Goal: Information Seeking & Learning: Learn about a topic

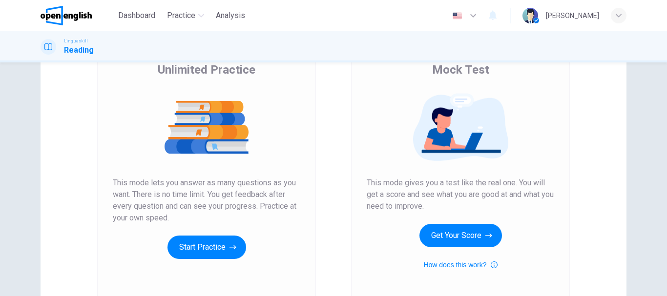
scroll to position [98, 0]
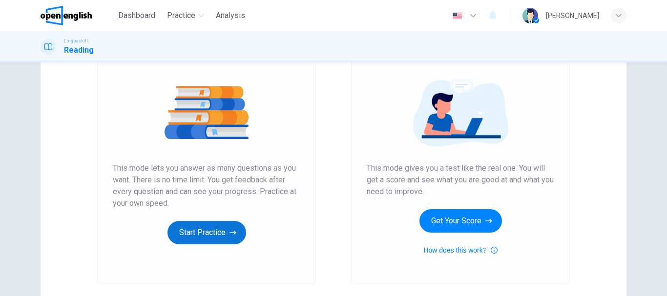
click at [227, 221] on button "Start Practice" at bounding box center [206, 232] width 79 height 23
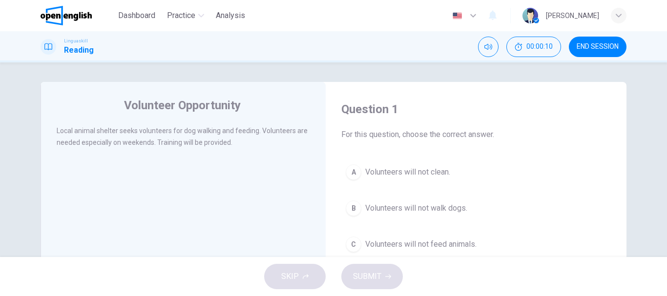
scroll to position [49, 0]
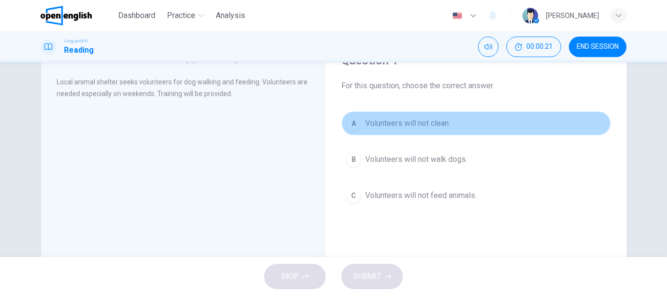
click at [406, 123] on span "Volunteers will not clean." at bounding box center [407, 124] width 85 height 12
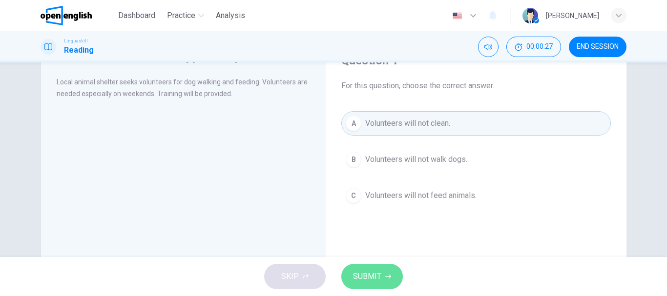
click at [376, 265] on button "SUBMIT" at bounding box center [372, 276] width 62 height 25
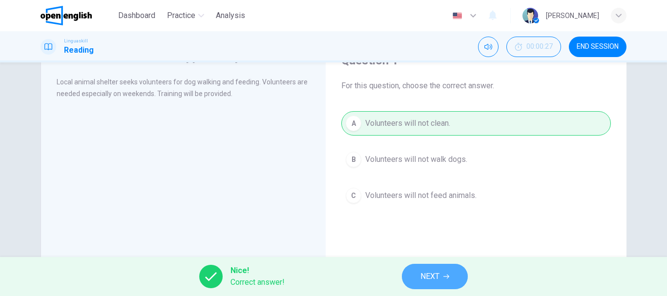
click at [418, 269] on button "NEXT" at bounding box center [435, 276] width 66 height 25
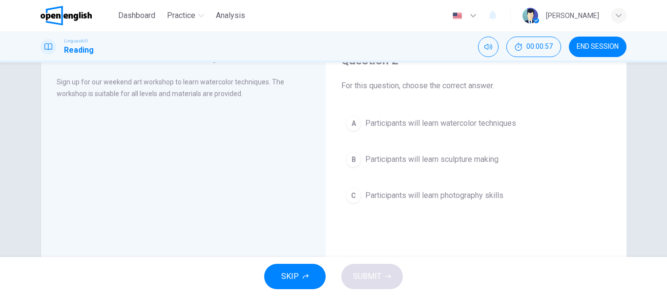
click at [404, 122] on span "Participants will learn watercolor techniques" at bounding box center [440, 124] width 151 height 12
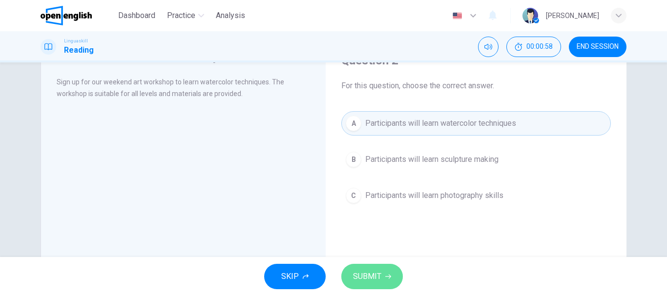
click at [370, 275] on span "SUBMIT" at bounding box center [367, 277] width 28 height 14
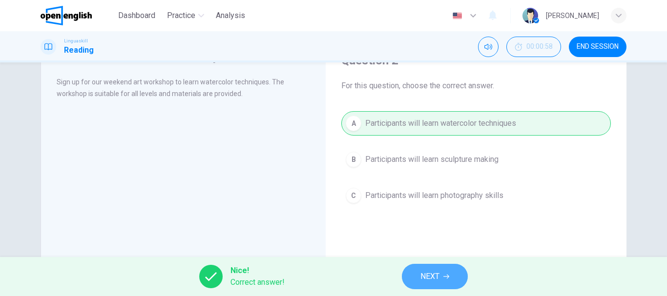
click at [427, 278] on span "NEXT" at bounding box center [429, 277] width 19 height 14
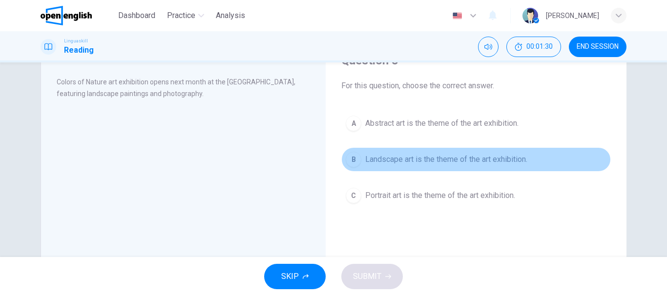
click at [393, 159] on span "Landscape art is the theme of the art exhibition." at bounding box center [446, 160] width 162 height 12
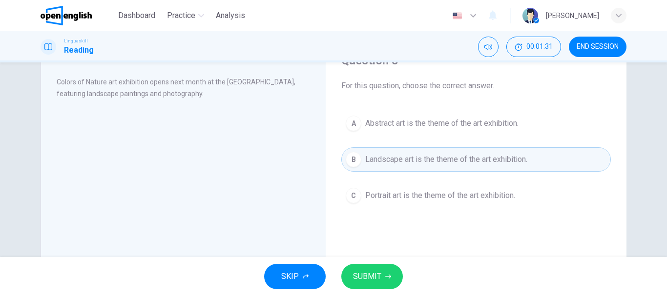
click at [371, 277] on span "SUBMIT" at bounding box center [367, 277] width 28 height 14
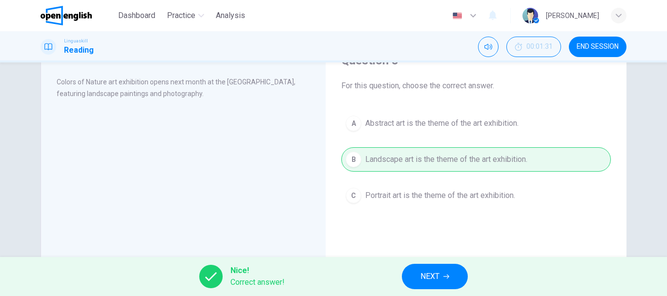
click at [425, 275] on span "NEXT" at bounding box center [429, 277] width 19 height 14
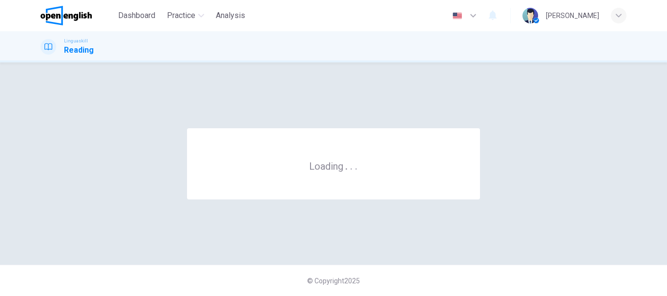
scroll to position [0, 0]
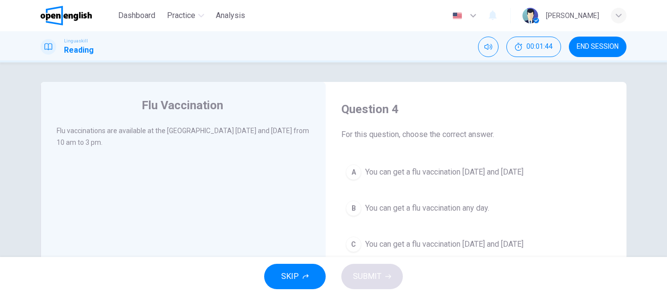
click at [373, 170] on span "You can get a flu vaccination [DATE] and [DATE]" at bounding box center [444, 172] width 158 height 12
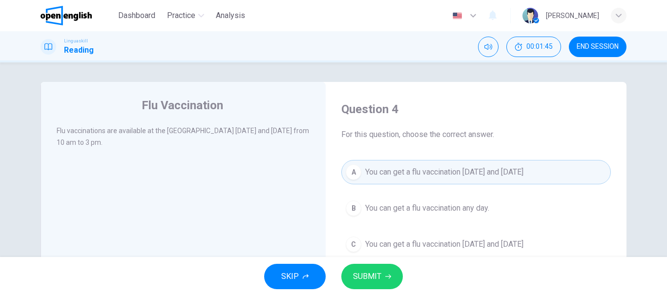
click at [366, 281] on span "SUBMIT" at bounding box center [367, 277] width 28 height 14
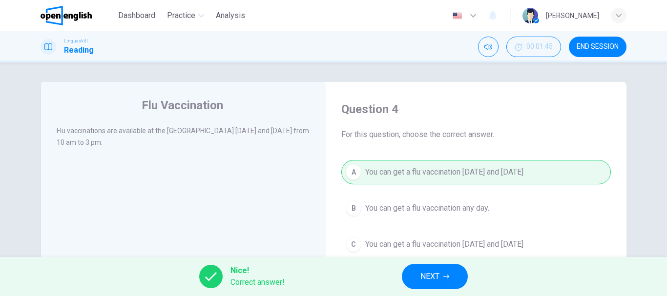
click at [424, 280] on span "NEXT" at bounding box center [429, 277] width 19 height 14
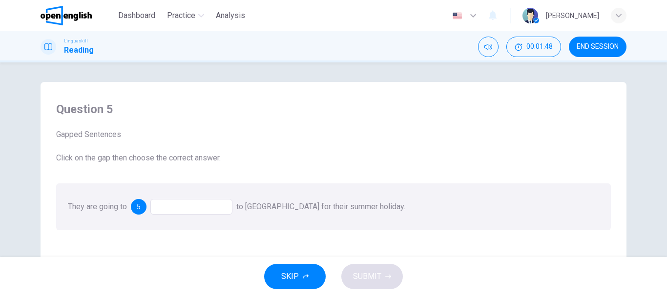
scroll to position [49, 0]
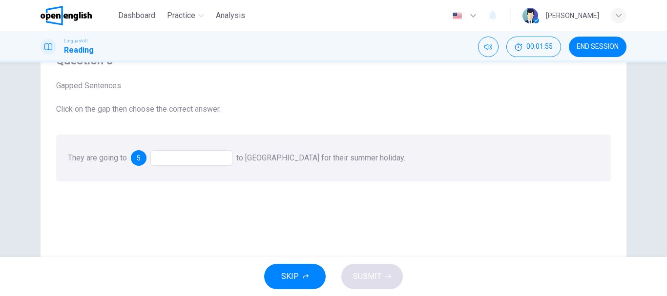
click at [172, 160] on div at bounding box center [191, 158] width 82 height 16
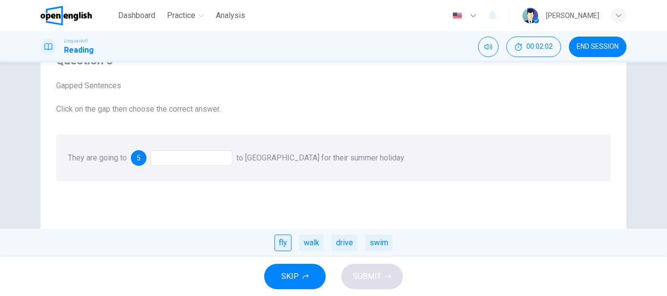
click at [278, 242] on div "fly" at bounding box center [282, 243] width 17 height 17
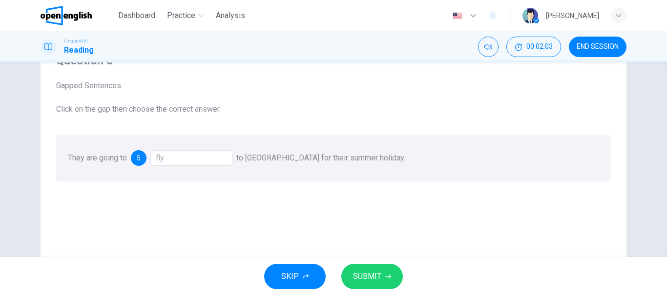
click at [391, 277] on button "SUBMIT" at bounding box center [372, 276] width 62 height 25
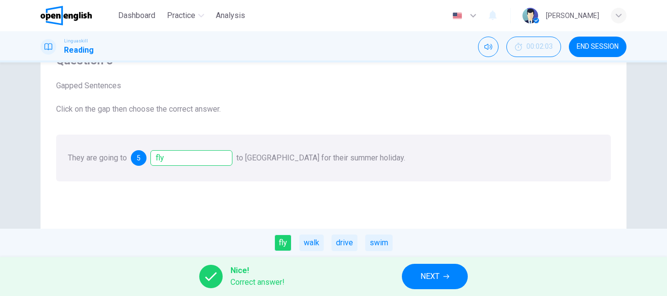
click at [444, 282] on button "NEXT" at bounding box center [435, 276] width 66 height 25
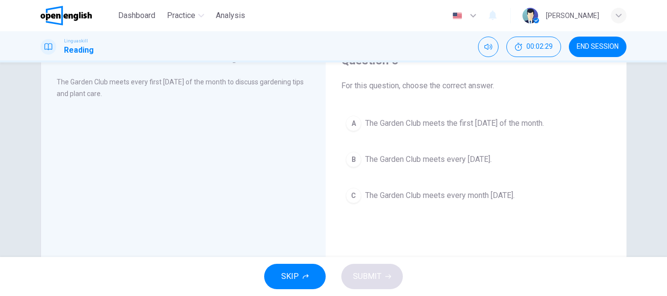
click at [430, 119] on span "The Garden Club meets the first [DATE] of the month." at bounding box center [454, 124] width 179 height 12
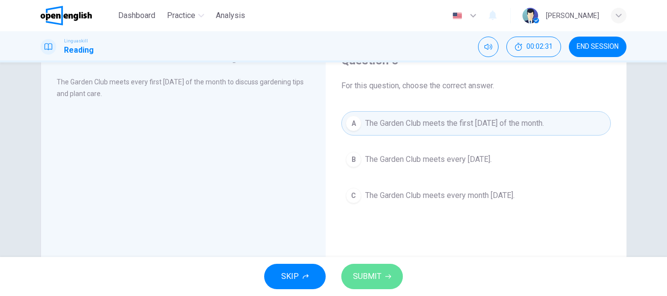
click at [374, 265] on button "SUBMIT" at bounding box center [372, 276] width 62 height 25
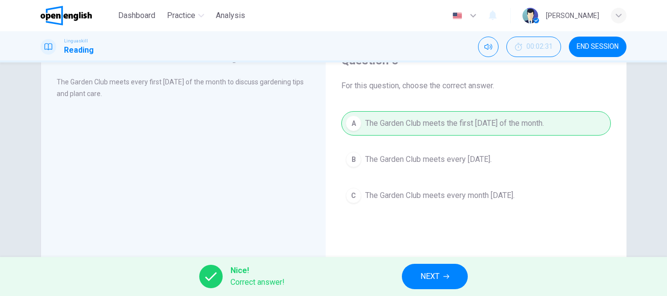
click at [439, 272] on span "NEXT" at bounding box center [429, 277] width 19 height 14
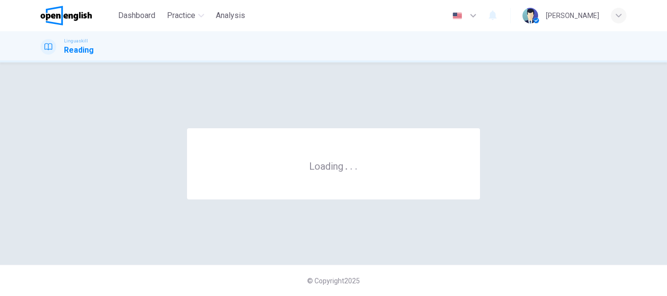
scroll to position [0, 0]
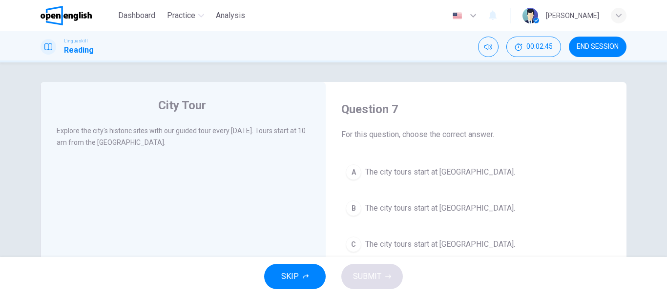
click at [418, 161] on button "A The city tours start at [GEOGRAPHIC_DATA]." at bounding box center [475, 172] width 269 height 24
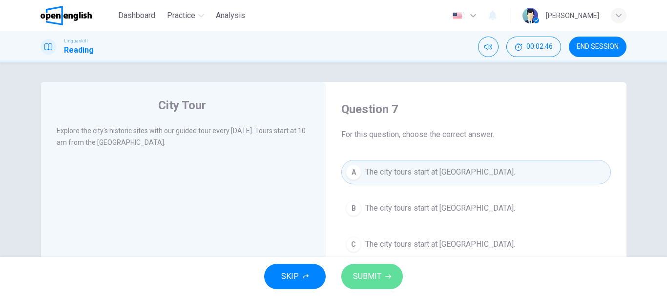
click at [366, 278] on span "SUBMIT" at bounding box center [367, 277] width 28 height 14
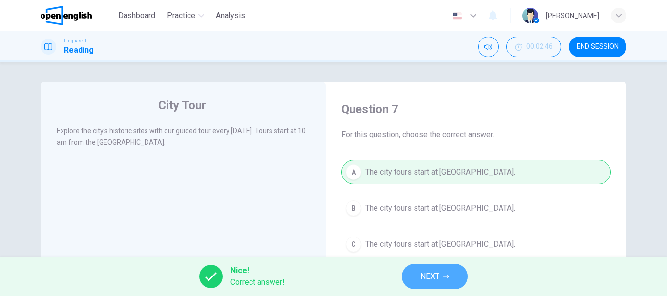
click at [422, 278] on span "NEXT" at bounding box center [429, 277] width 19 height 14
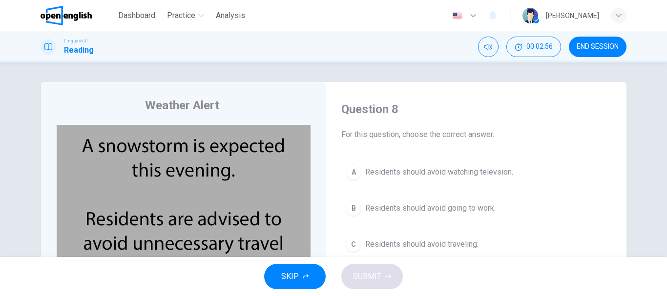
scroll to position [49, 0]
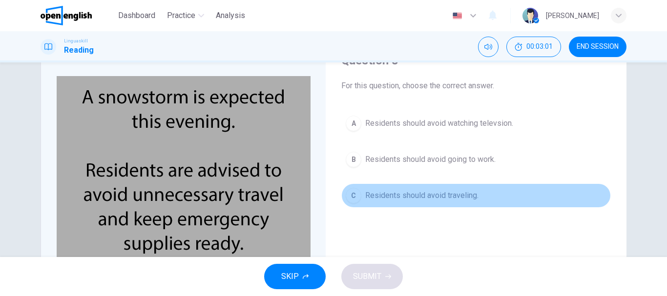
click at [422, 198] on span "Residents should avoid traveling." at bounding box center [421, 196] width 113 height 12
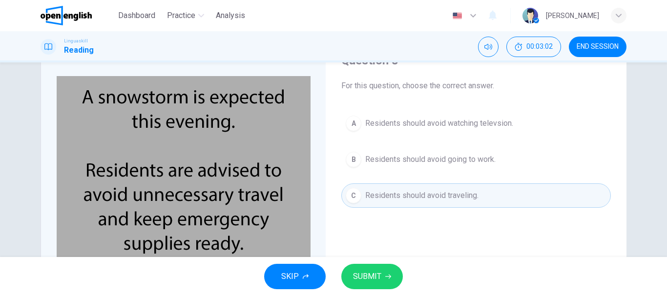
click at [381, 273] on button "SUBMIT" at bounding box center [372, 276] width 62 height 25
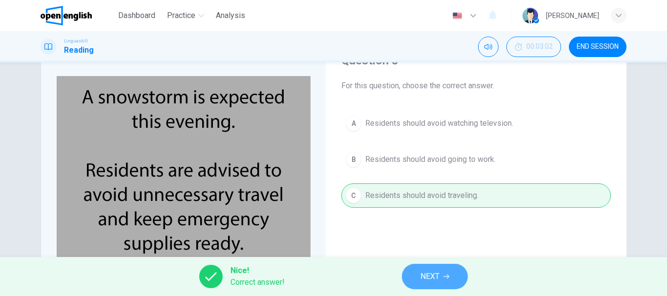
click at [423, 273] on span "NEXT" at bounding box center [429, 277] width 19 height 14
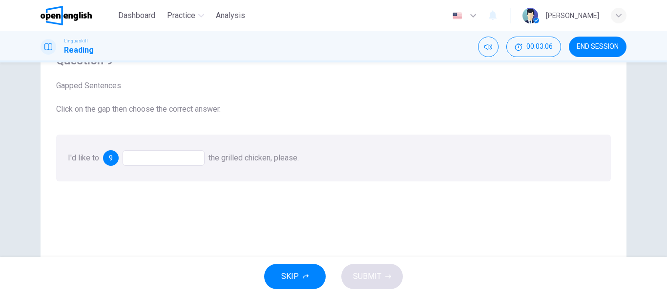
click at [148, 156] on div at bounding box center [164, 158] width 82 height 16
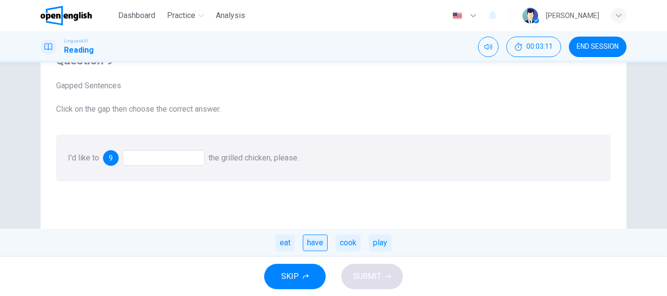
click at [318, 240] on div "have" at bounding box center [315, 243] width 25 height 17
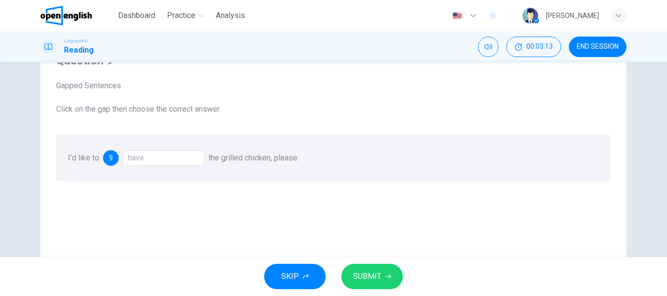
click at [383, 281] on button "SUBMIT" at bounding box center [372, 276] width 62 height 25
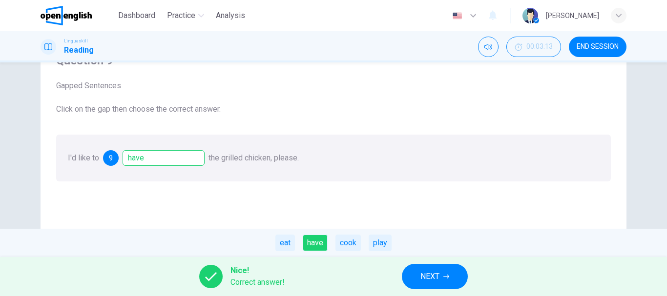
click at [435, 295] on div "Nice! Correct answer! NEXT" at bounding box center [333, 276] width 667 height 39
click at [429, 275] on span "NEXT" at bounding box center [429, 277] width 19 height 14
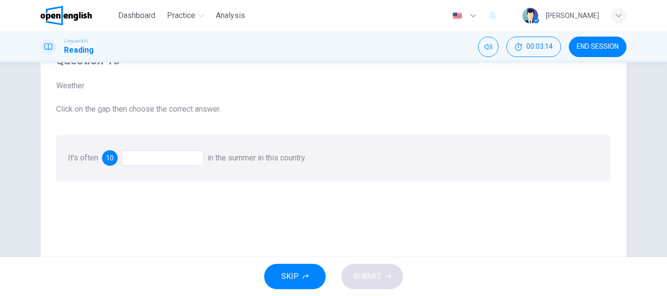
click at [140, 160] on div at bounding box center [163, 158] width 82 height 16
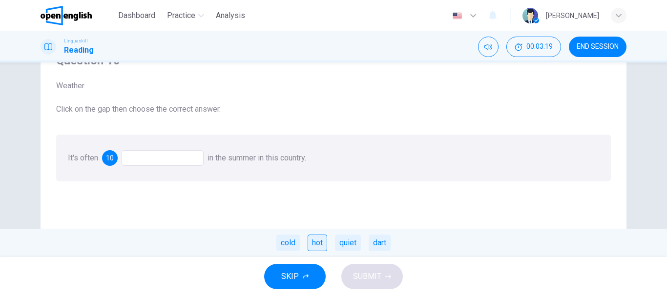
click at [323, 239] on div "hot" at bounding box center [318, 243] width 20 height 17
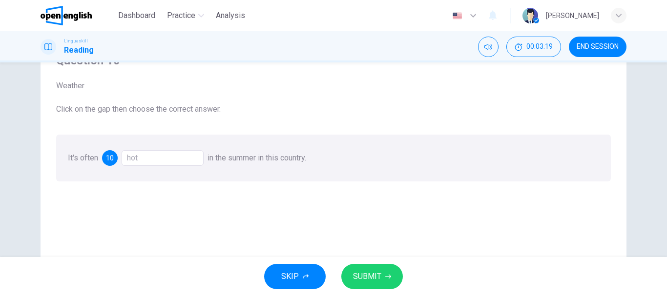
click at [374, 278] on span "SUBMIT" at bounding box center [367, 277] width 28 height 14
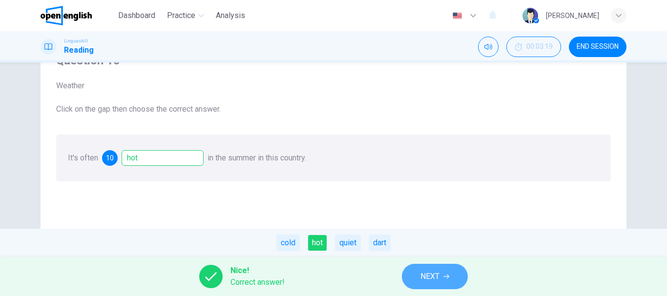
click at [445, 280] on button "NEXT" at bounding box center [435, 276] width 66 height 25
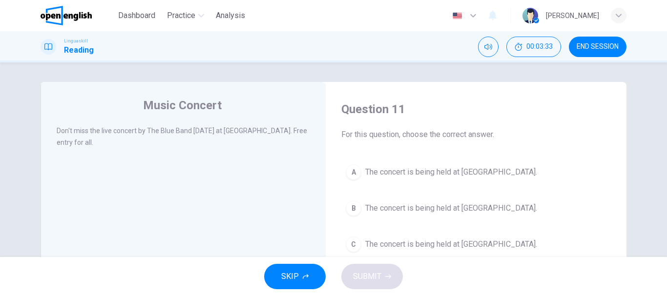
click at [419, 245] on span "The concert is being held at [GEOGRAPHIC_DATA]." at bounding box center [451, 245] width 172 height 12
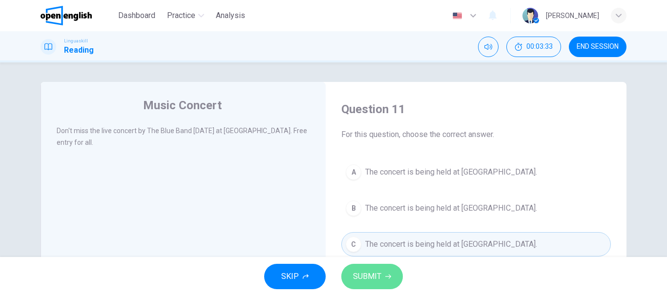
click at [367, 275] on span "SUBMIT" at bounding box center [367, 277] width 28 height 14
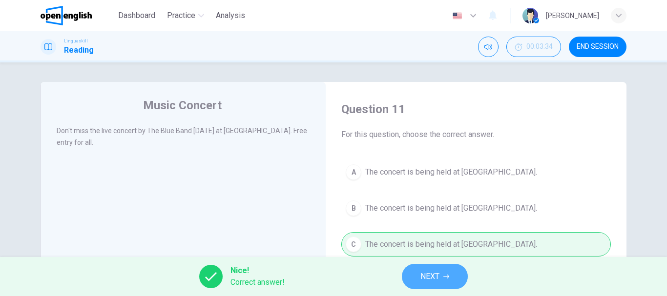
click at [415, 274] on button "NEXT" at bounding box center [435, 276] width 66 height 25
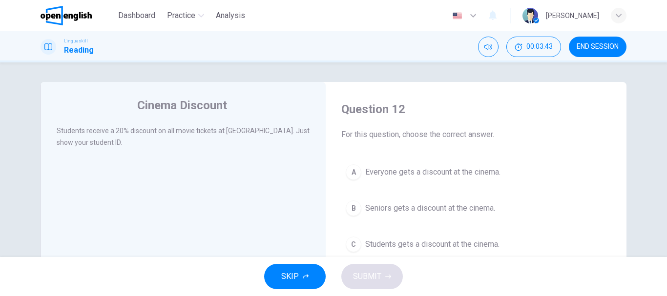
click at [393, 241] on span "Students gets a discount at the cinema." at bounding box center [432, 245] width 134 height 12
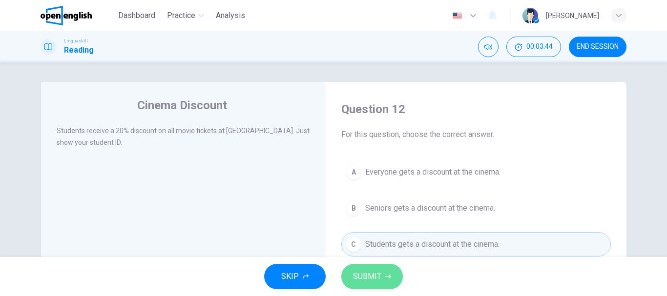
click at [373, 273] on span "SUBMIT" at bounding box center [367, 277] width 28 height 14
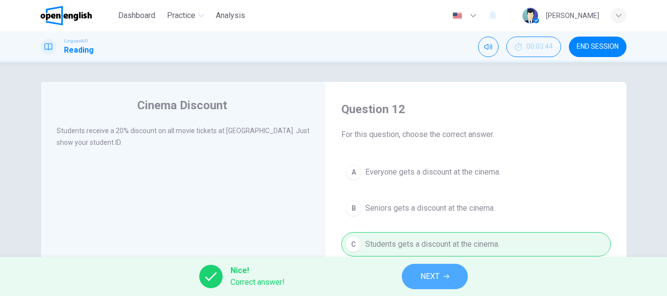
click at [406, 273] on button "NEXT" at bounding box center [435, 276] width 66 height 25
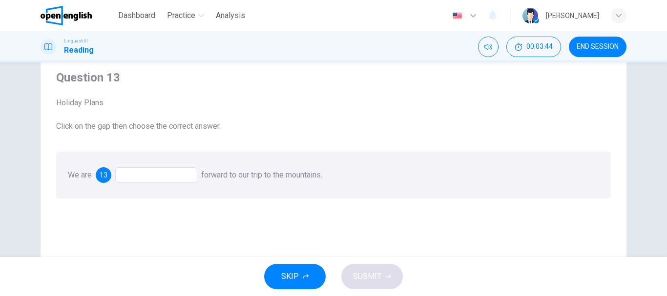
scroll to position [49, 0]
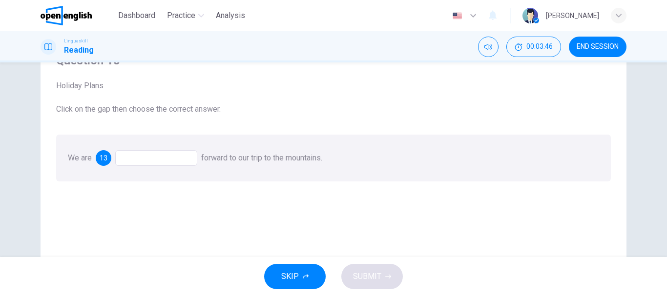
click at [178, 155] on div at bounding box center [156, 158] width 82 height 16
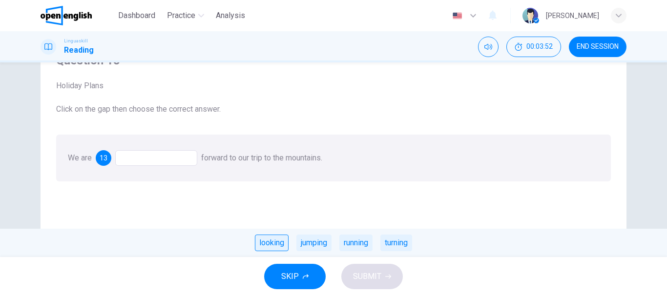
click at [274, 243] on div "looking" at bounding box center [272, 243] width 34 height 17
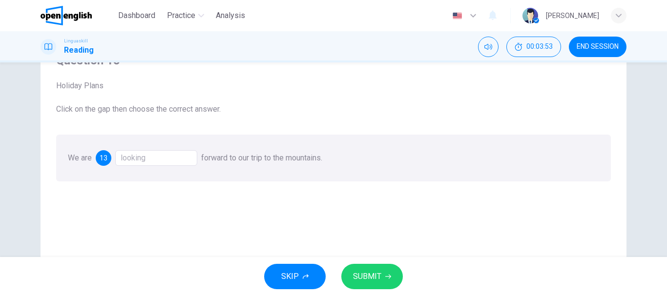
click at [368, 275] on span "SUBMIT" at bounding box center [367, 277] width 28 height 14
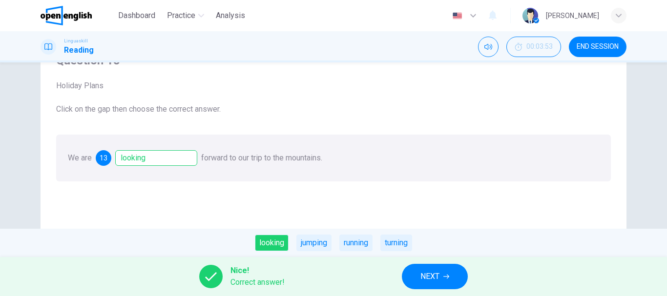
click at [437, 277] on span "NEXT" at bounding box center [429, 277] width 19 height 14
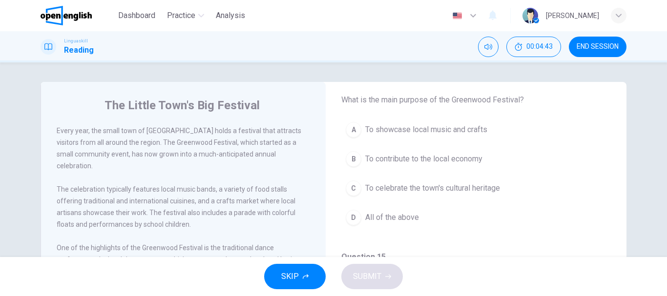
scroll to position [98, 0]
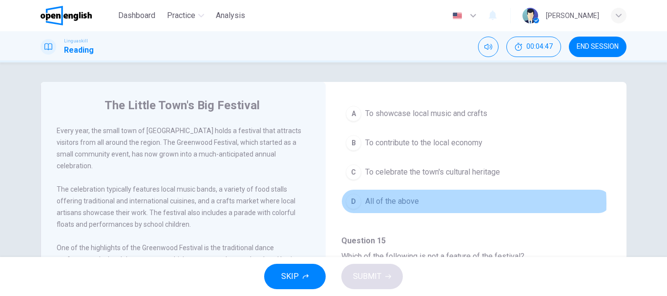
click at [422, 204] on button "D All of the above" at bounding box center [475, 201] width 269 height 24
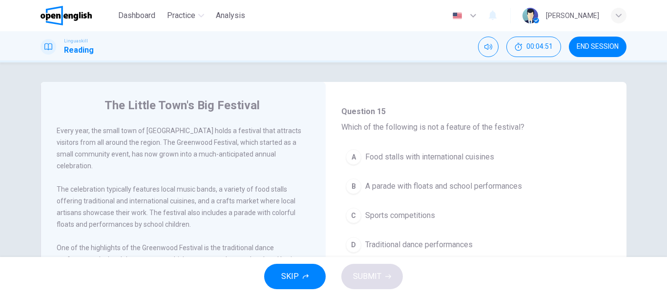
scroll to position [244, 0]
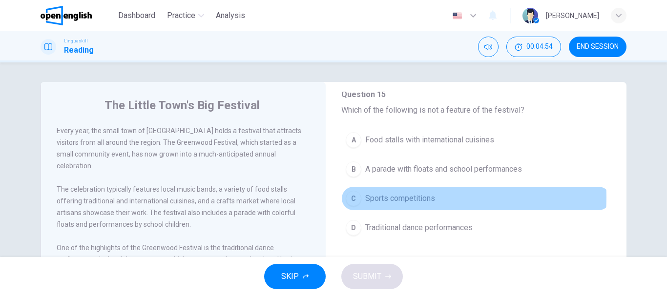
click at [406, 198] on span "Sports competitions" at bounding box center [400, 199] width 70 height 12
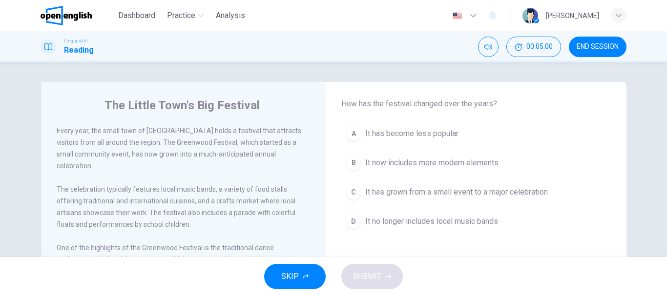
scroll to position [439, 0]
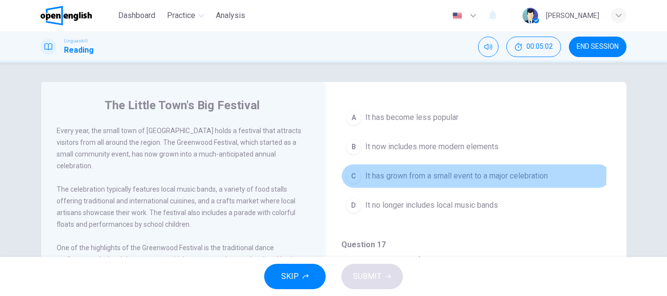
click at [456, 174] on span "It has grown from a small event to a major celebration" at bounding box center [456, 176] width 183 height 12
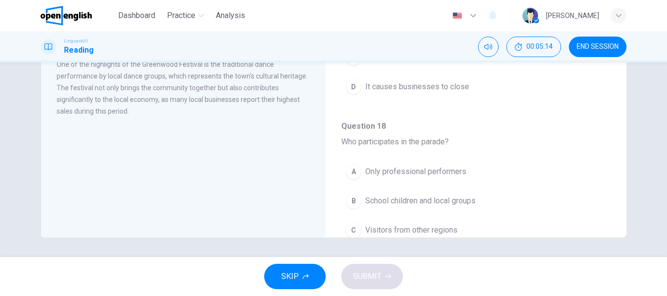
scroll to position [488, 0]
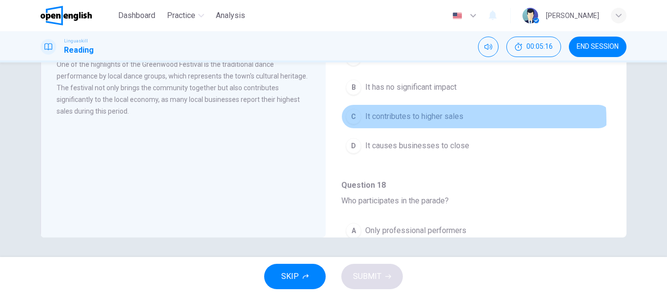
click at [420, 121] on span "It contributes to higher sales" at bounding box center [414, 117] width 98 height 12
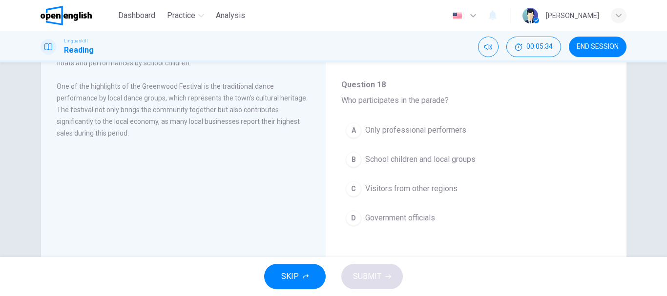
scroll to position [184, 0]
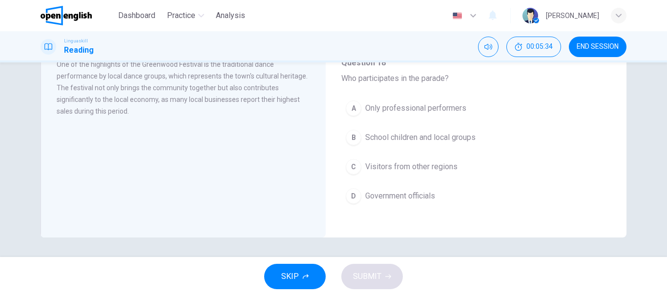
click at [403, 133] on span "School children and local groups" at bounding box center [420, 138] width 110 height 12
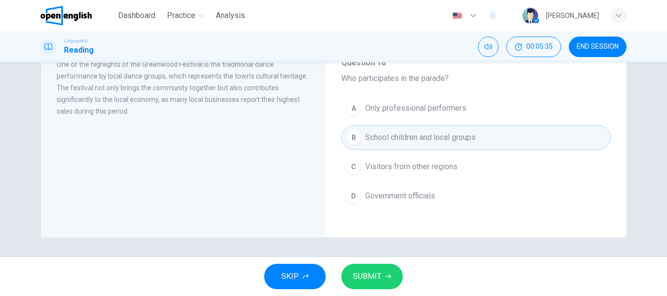
click at [381, 263] on div "SKIP SUBMIT" at bounding box center [333, 276] width 667 height 39
click at [381, 272] on button "SUBMIT" at bounding box center [372, 276] width 62 height 25
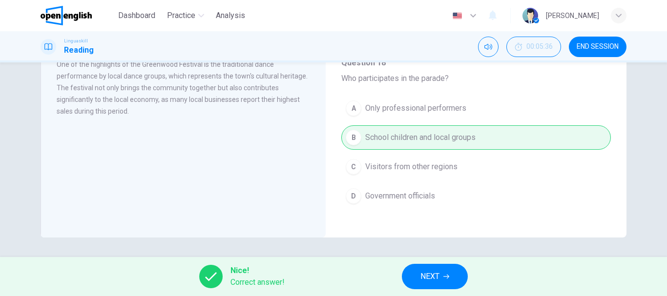
click at [455, 272] on button "NEXT" at bounding box center [435, 276] width 66 height 25
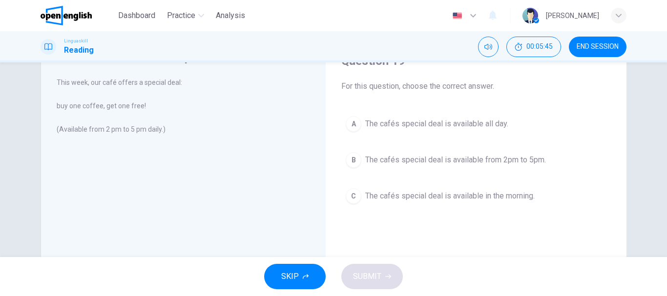
scroll to position [49, 0]
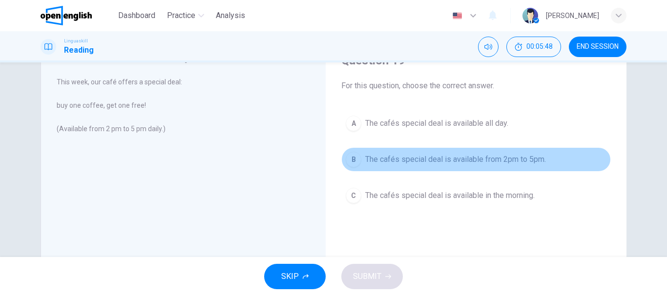
click at [464, 163] on span "The cafés special deal is available from 2pm to 5pm." at bounding box center [455, 160] width 181 height 12
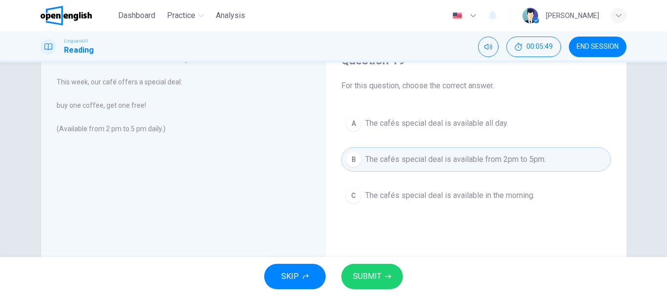
click at [366, 271] on span "SUBMIT" at bounding box center [367, 277] width 28 height 14
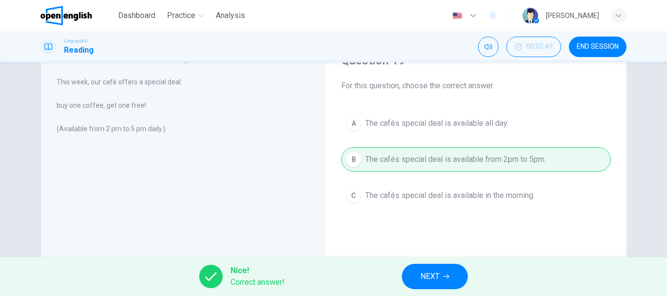
click at [407, 269] on button "NEXT" at bounding box center [435, 276] width 66 height 25
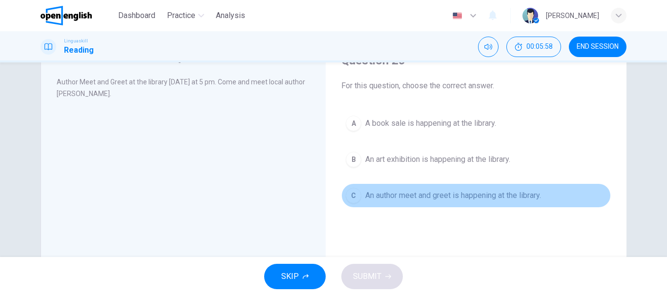
click at [397, 196] on span "An author meet and greet is happening at the library." at bounding box center [453, 196] width 176 height 12
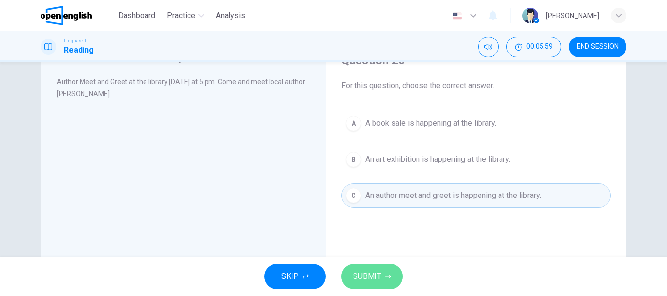
click at [375, 271] on span "SUBMIT" at bounding box center [367, 277] width 28 height 14
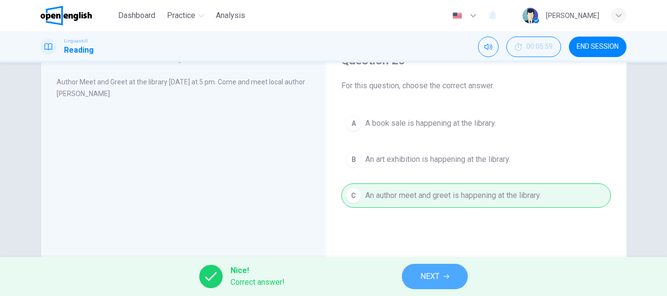
click at [422, 274] on span "NEXT" at bounding box center [429, 277] width 19 height 14
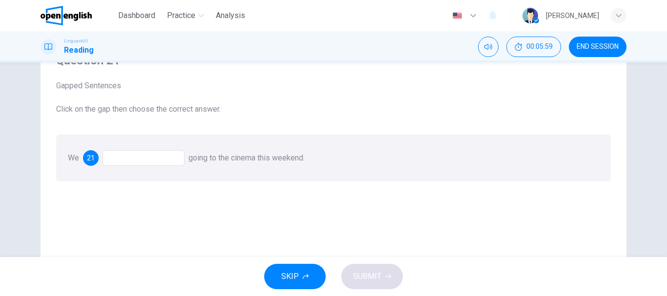
scroll to position [98, 0]
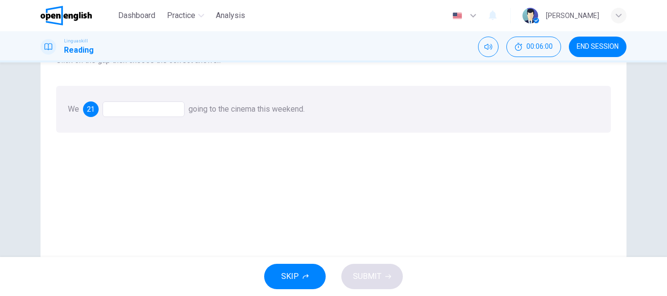
click at [158, 110] on div at bounding box center [144, 110] width 82 height 16
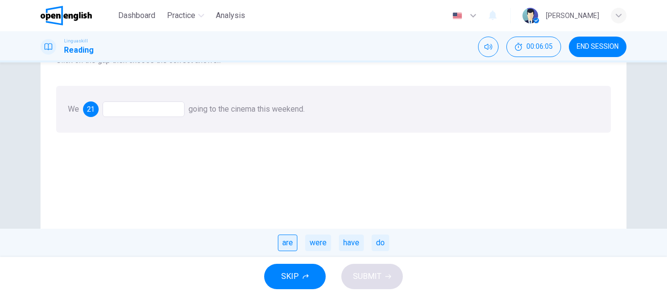
click at [293, 243] on div "are" at bounding box center [288, 243] width 20 height 17
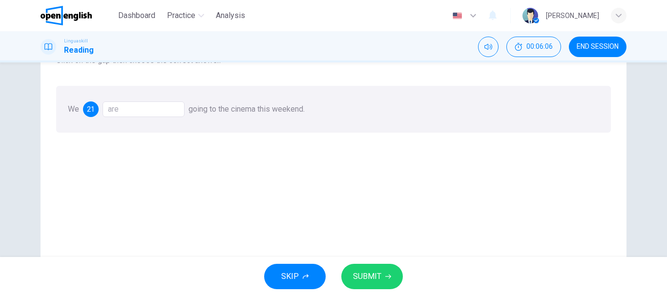
click at [372, 276] on span "SUBMIT" at bounding box center [367, 277] width 28 height 14
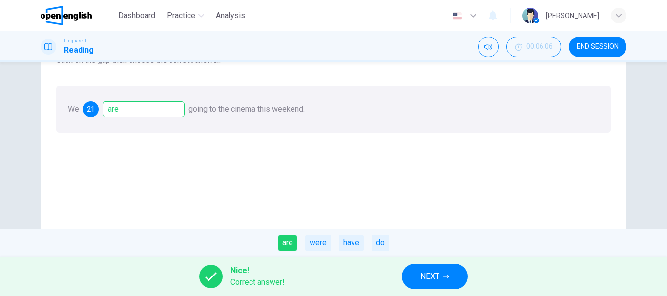
click at [439, 276] on span "NEXT" at bounding box center [429, 277] width 19 height 14
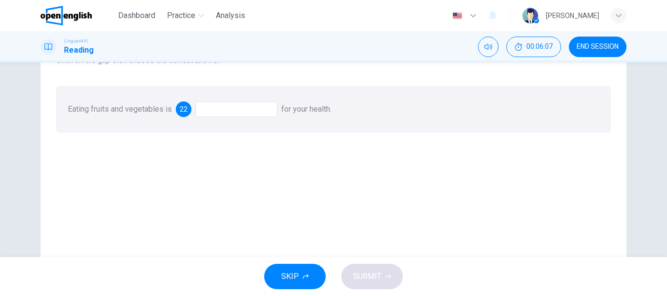
click at [227, 112] on div at bounding box center [236, 110] width 82 height 16
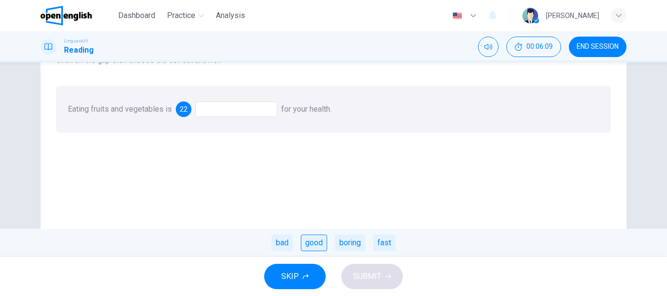
click at [313, 241] on div "good" at bounding box center [314, 243] width 26 height 17
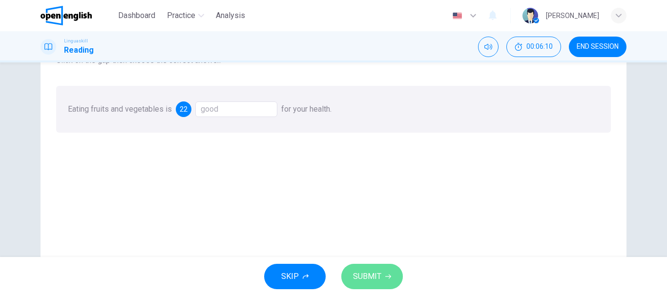
click at [369, 271] on span "SUBMIT" at bounding box center [367, 277] width 28 height 14
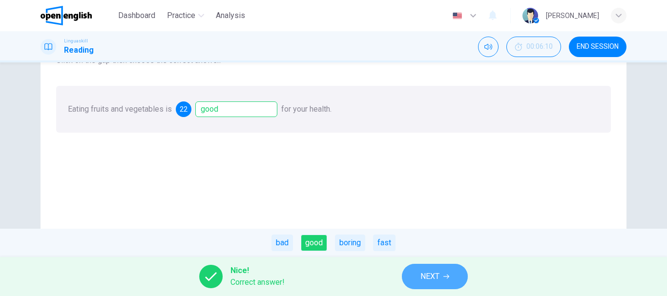
click at [438, 282] on span "NEXT" at bounding box center [429, 277] width 19 height 14
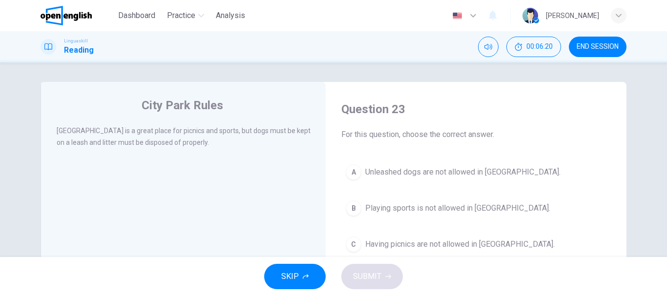
scroll to position [49, 0]
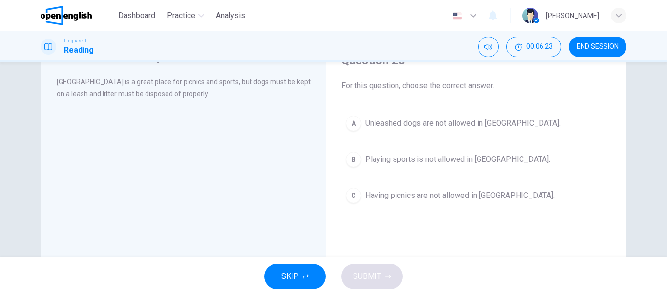
click at [427, 125] on span "Unleashed dogs are not allowed in [GEOGRAPHIC_DATA]." at bounding box center [462, 124] width 195 height 12
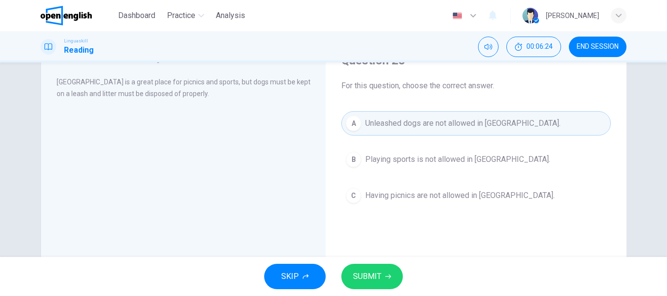
click at [379, 281] on span "SUBMIT" at bounding box center [367, 277] width 28 height 14
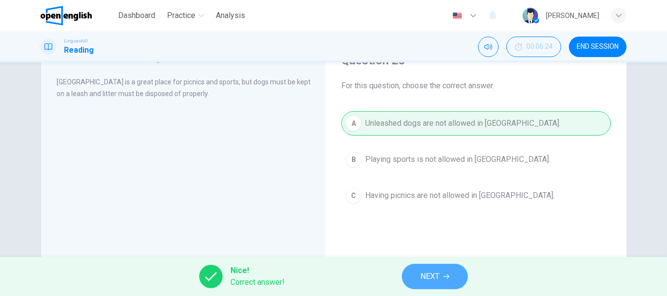
click at [430, 276] on span "NEXT" at bounding box center [429, 277] width 19 height 14
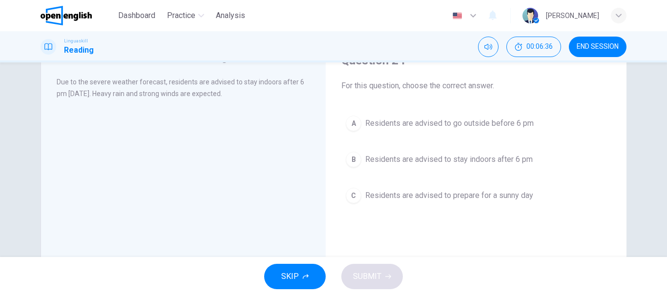
click at [376, 156] on span "Residents are advised to stay indoors after 6 pm" at bounding box center [448, 160] width 167 height 12
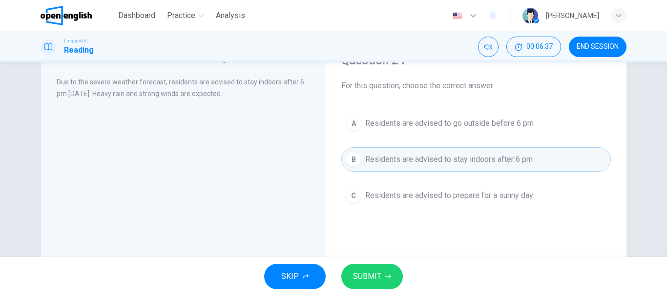
click at [385, 278] on icon "button" at bounding box center [388, 277] width 6 height 6
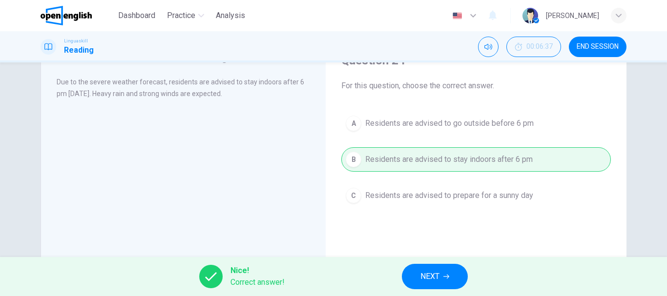
click at [428, 278] on span "NEXT" at bounding box center [429, 277] width 19 height 14
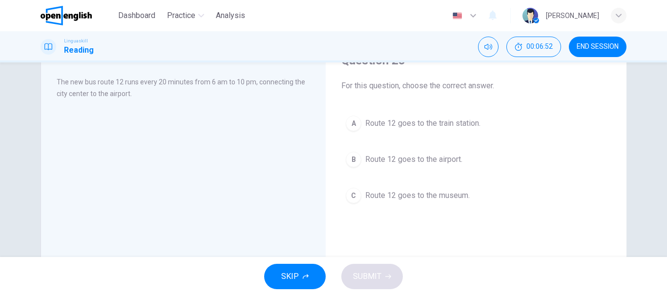
click at [364, 152] on button "B Route 12 goes to the airport." at bounding box center [475, 159] width 269 height 24
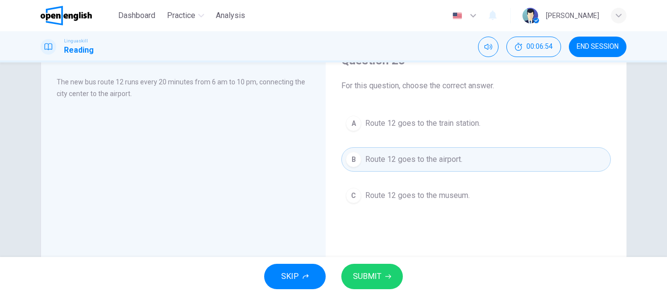
click at [381, 274] on button "SUBMIT" at bounding box center [372, 276] width 62 height 25
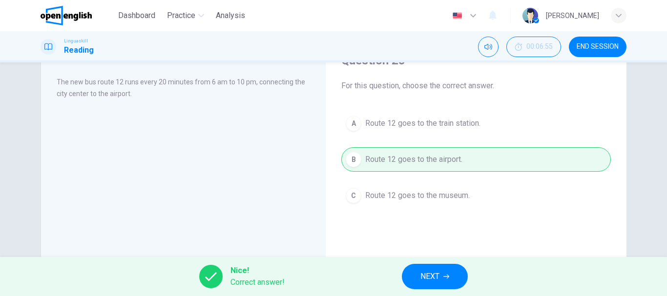
click at [446, 277] on icon "button" at bounding box center [446, 277] width 6 height 4
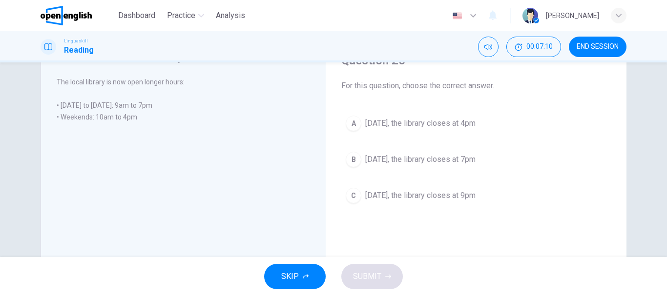
click at [401, 121] on span "[DATE], the library closes at 4pm" at bounding box center [420, 124] width 110 height 12
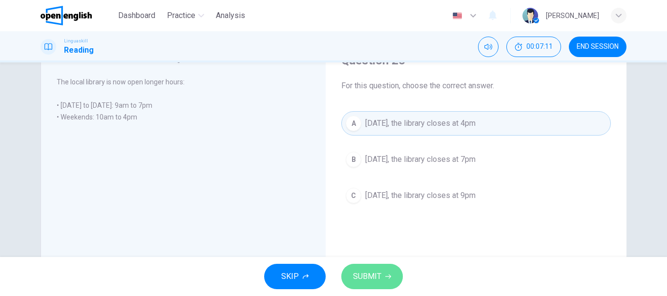
click at [380, 278] on span "SUBMIT" at bounding box center [367, 277] width 28 height 14
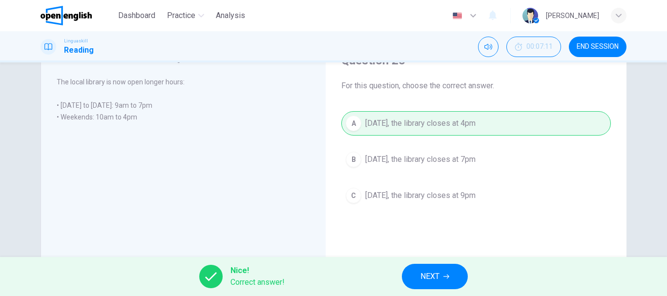
click at [407, 273] on button "NEXT" at bounding box center [435, 276] width 66 height 25
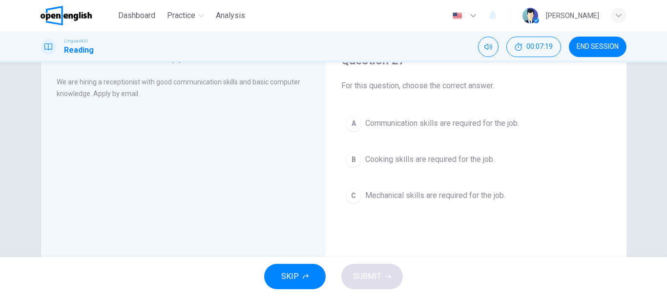
click at [378, 123] on span "Communication skills are required for the job." at bounding box center [442, 124] width 154 height 12
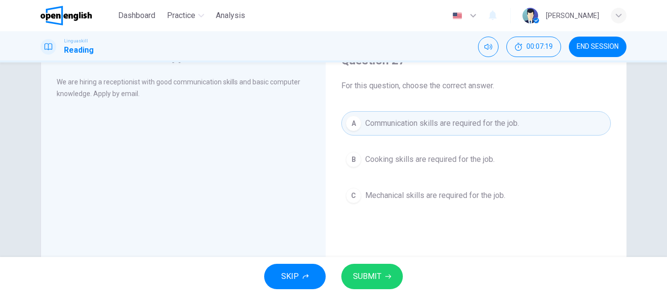
click at [394, 270] on button "SUBMIT" at bounding box center [372, 276] width 62 height 25
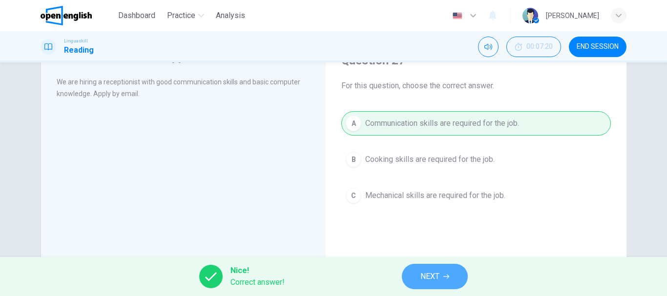
click at [434, 278] on span "NEXT" at bounding box center [429, 277] width 19 height 14
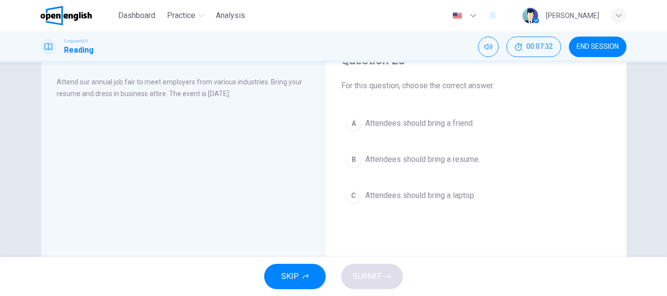
click at [389, 157] on span "Attendees should bring a resume." at bounding box center [422, 160] width 115 height 12
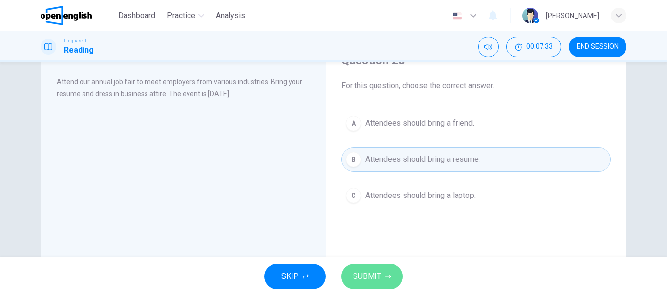
click at [377, 275] on span "SUBMIT" at bounding box center [367, 277] width 28 height 14
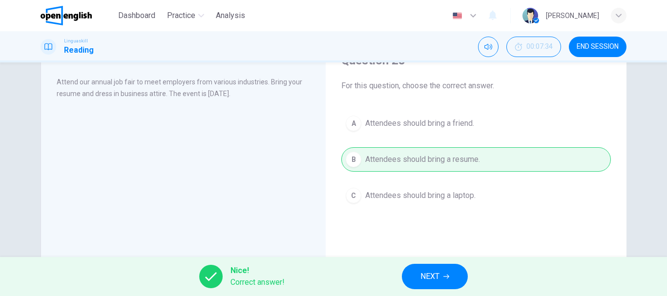
click at [434, 276] on span "NEXT" at bounding box center [429, 277] width 19 height 14
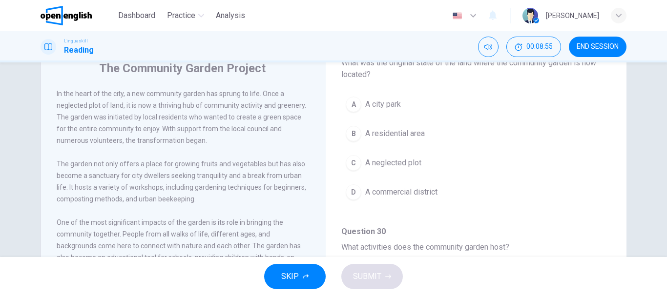
scroll to position [98, 0]
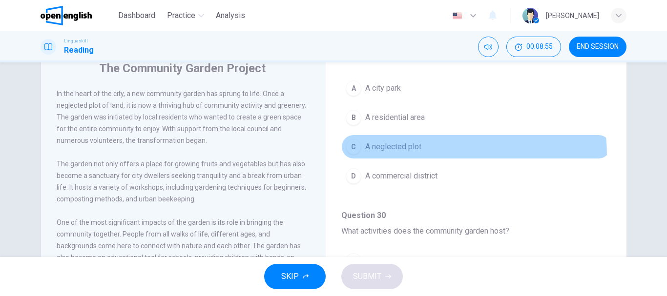
click at [392, 156] on button "C A neglected plot" at bounding box center [475, 147] width 269 height 24
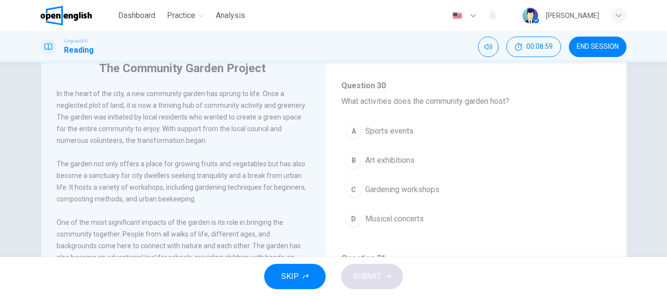
scroll to position [244, 0]
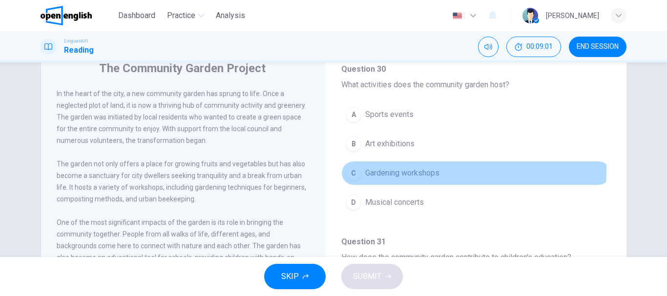
click at [414, 170] on span "Gardening workshops" at bounding box center [402, 173] width 74 height 12
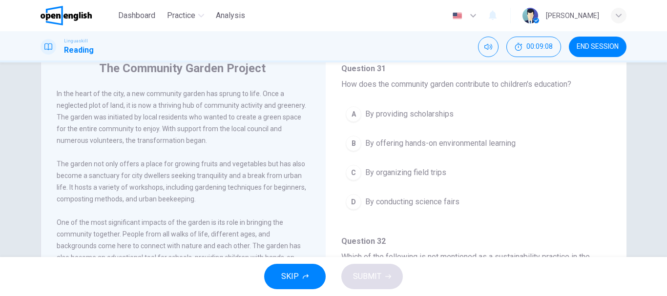
scroll to position [439, 0]
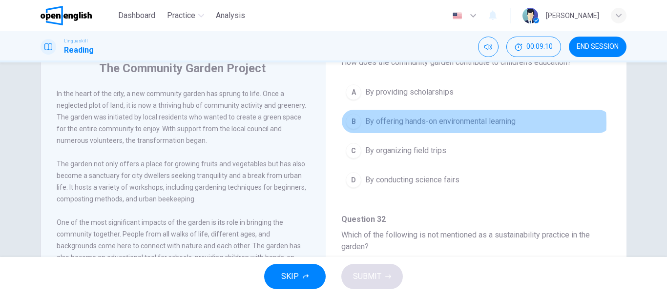
click at [442, 123] on span "By offering hands-on environmental learning" at bounding box center [440, 122] width 150 height 12
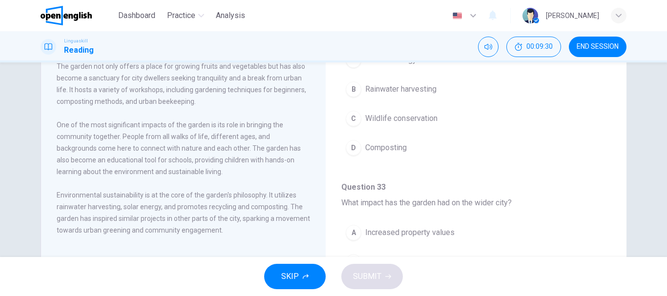
scroll to position [537, 0]
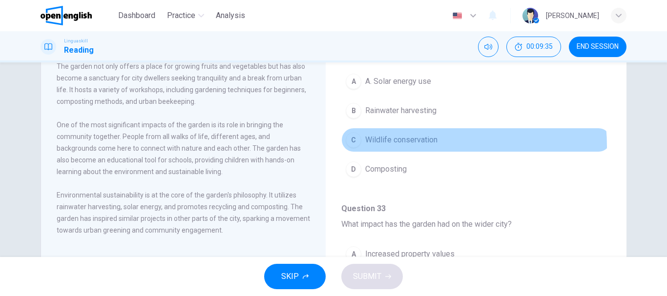
click at [390, 147] on button "C Wildlife conservation" at bounding box center [475, 140] width 269 height 24
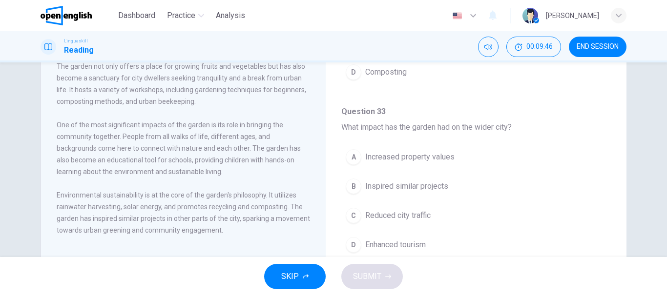
scroll to position [184, 0]
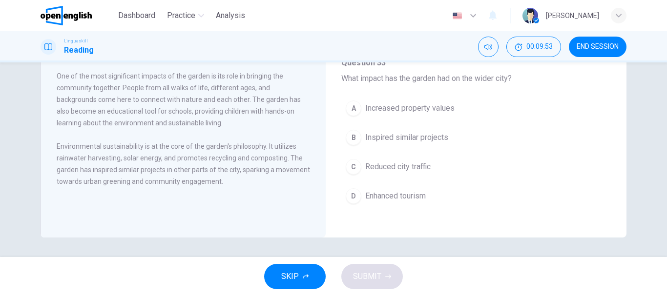
click at [435, 145] on button "B Inspired similar projects" at bounding box center [475, 137] width 269 height 24
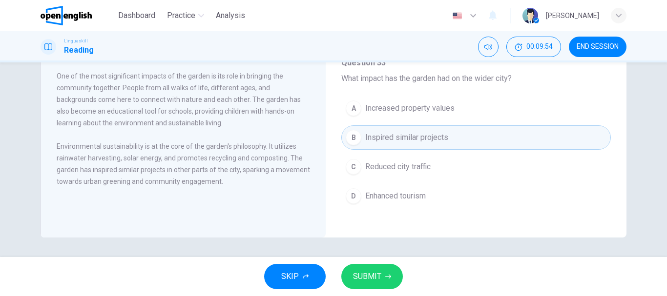
click at [389, 267] on button "SUBMIT" at bounding box center [372, 276] width 62 height 25
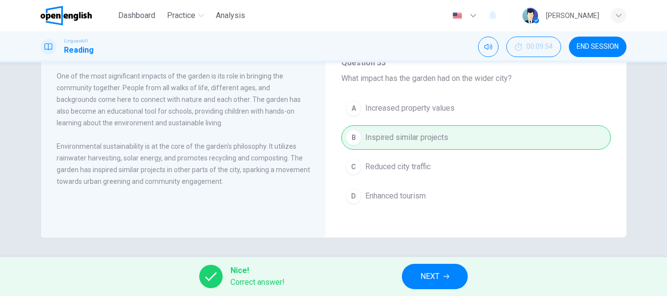
click at [434, 270] on span "NEXT" at bounding box center [429, 277] width 19 height 14
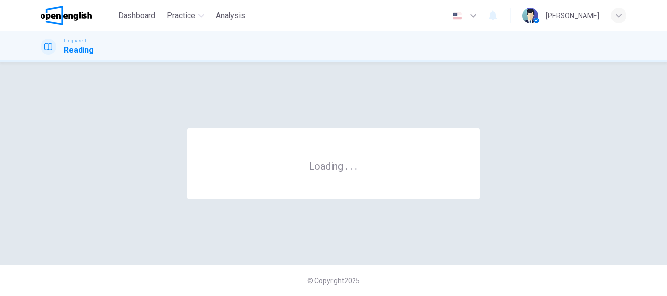
scroll to position [0, 0]
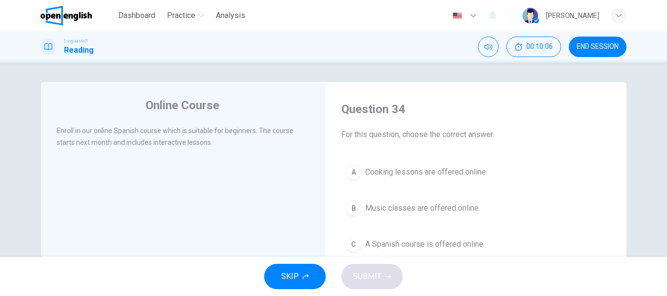
click at [393, 165] on button "A Cooking lessons are offered online." at bounding box center [475, 172] width 269 height 24
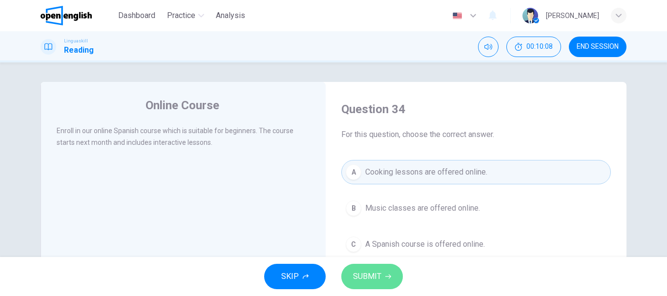
click at [381, 282] on button "SUBMIT" at bounding box center [372, 276] width 62 height 25
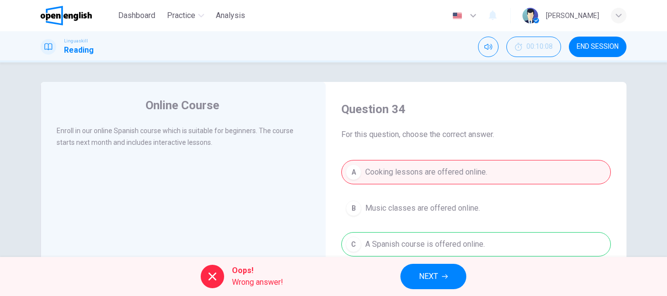
click at [419, 275] on span "NEXT" at bounding box center [428, 277] width 19 height 14
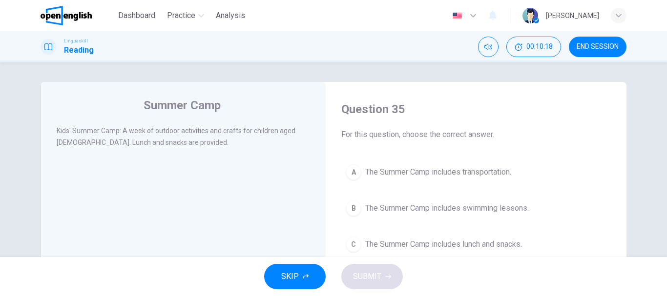
scroll to position [49, 0]
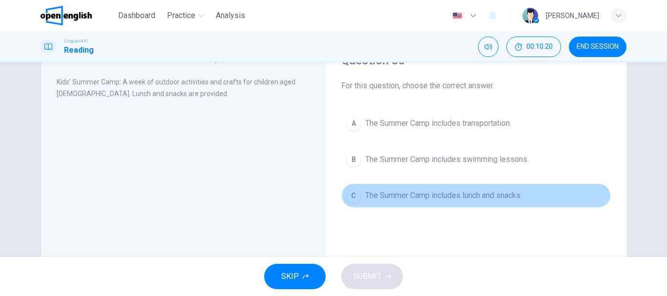
click at [427, 196] on span "The Summer Camp includes lunch and snacks." at bounding box center [443, 196] width 157 height 12
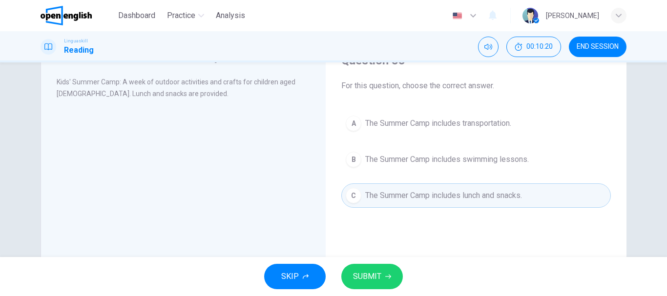
click at [379, 277] on span "SUBMIT" at bounding box center [367, 277] width 28 height 14
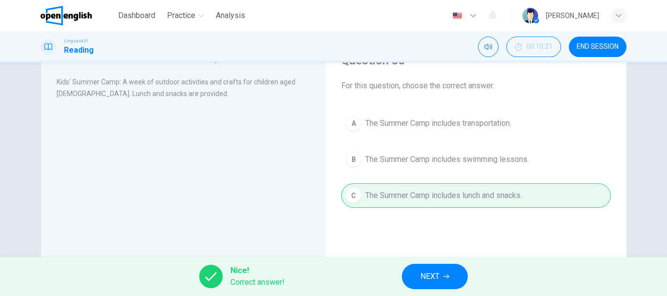
click at [424, 275] on span "NEXT" at bounding box center [429, 277] width 19 height 14
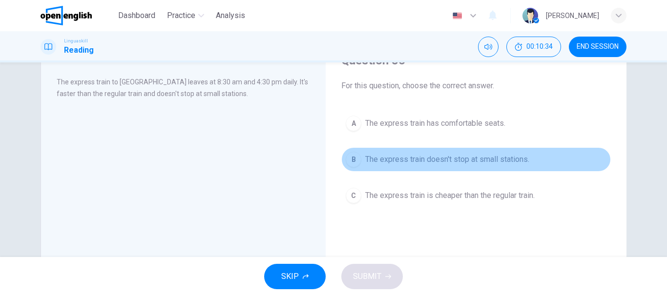
click at [416, 163] on span "The express train doesn't stop at small stations." at bounding box center [447, 160] width 164 height 12
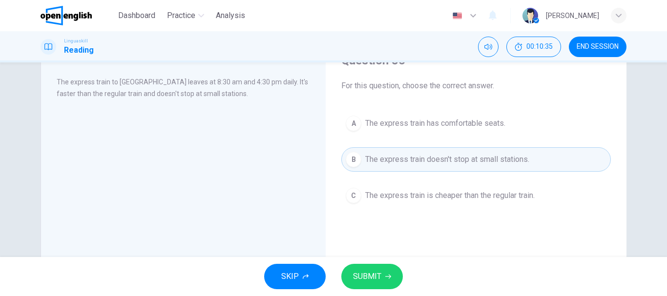
click at [382, 280] on button "SUBMIT" at bounding box center [372, 276] width 62 height 25
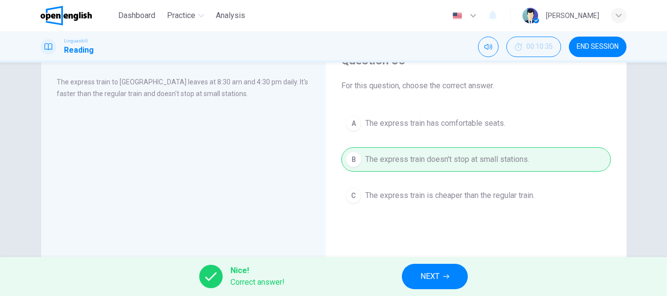
click at [436, 279] on span "NEXT" at bounding box center [429, 277] width 19 height 14
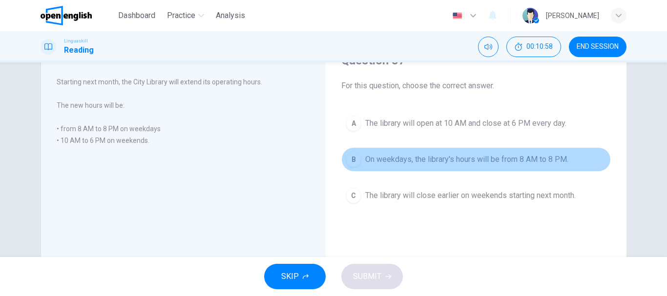
click at [505, 162] on span "On weekdays, the library's hours will be from 8 AM to 8 PM." at bounding box center [466, 160] width 203 height 12
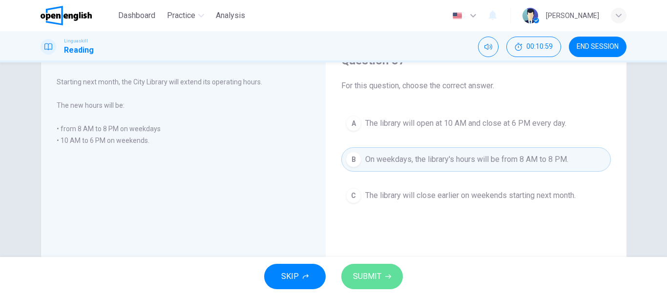
click at [381, 279] on button "SUBMIT" at bounding box center [372, 276] width 62 height 25
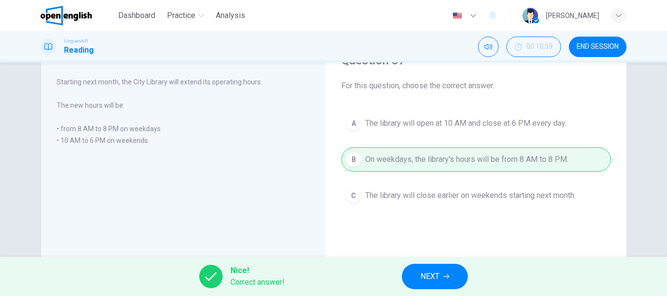
click at [441, 274] on button "NEXT" at bounding box center [435, 276] width 66 height 25
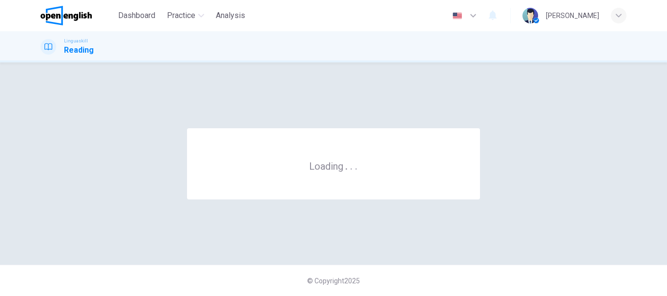
scroll to position [0, 0]
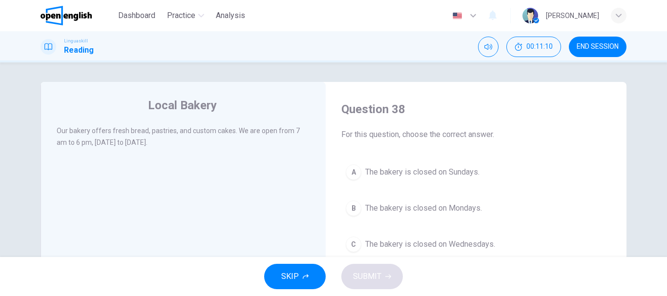
click at [404, 169] on span "The bakery is closed on Sundays." at bounding box center [422, 172] width 114 height 12
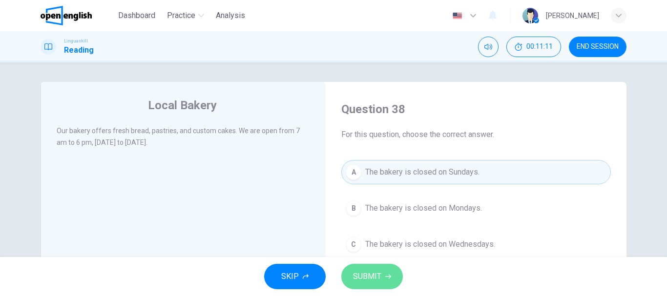
click at [392, 267] on button "SUBMIT" at bounding box center [372, 276] width 62 height 25
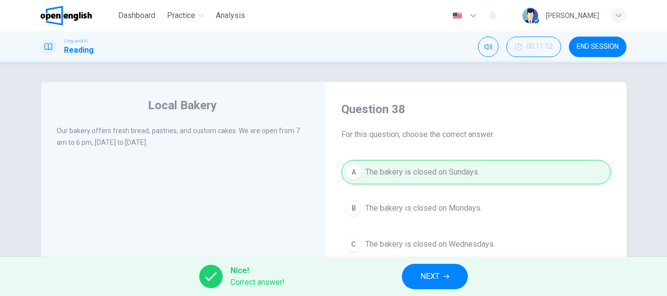
click at [435, 268] on button "NEXT" at bounding box center [435, 276] width 66 height 25
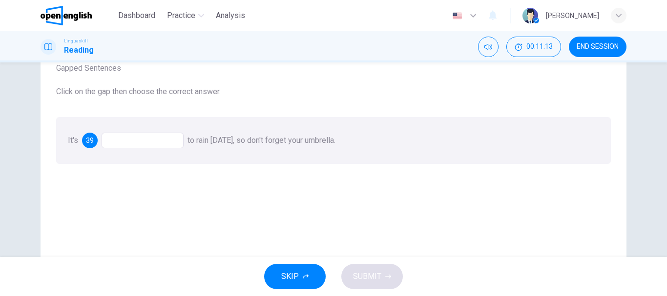
scroll to position [98, 0]
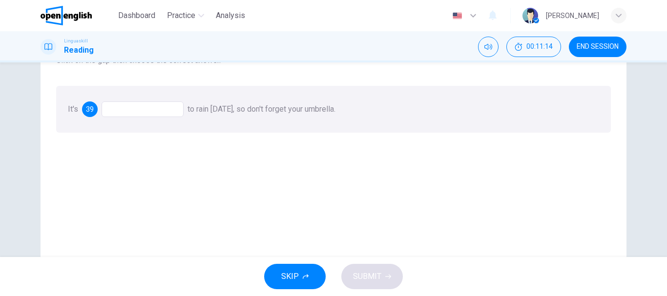
click at [134, 104] on div at bounding box center [143, 110] width 82 height 16
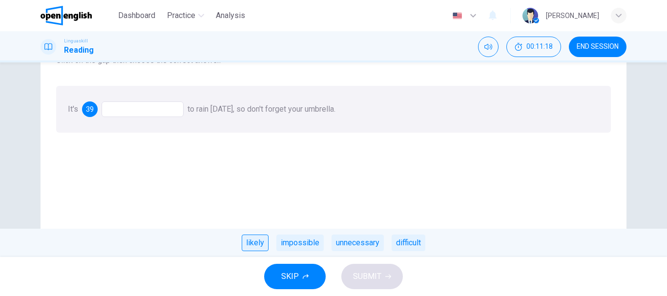
click at [260, 244] on div "likely" at bounding box center [255, 243] width 27 height 17
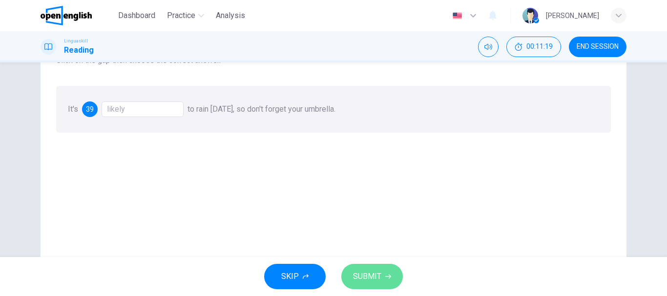
click at [372, 274] on span "SUBMIT" at bounding box center [367, 277] width 28 height 14
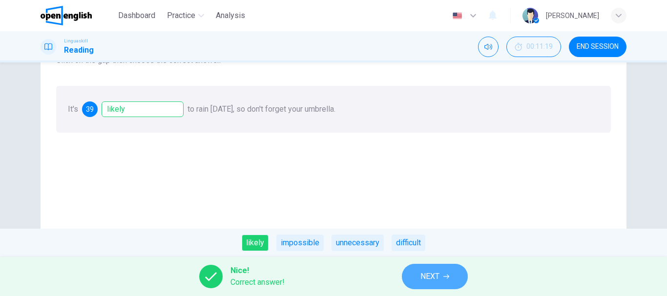
click at [418, 273] on button "NEXT" at bounding box center [435, 276] width 66 height 25
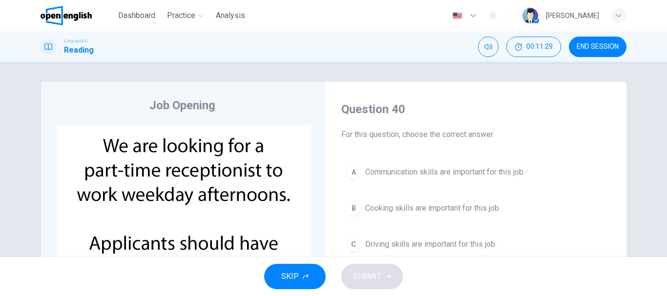
scroll to position [49, 0]
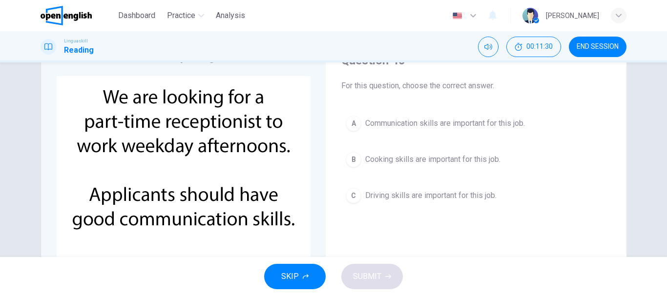
click at [391, 117] on button "A Communication skills are important for this job." at bounding box center [475, 123] width 269 height 24
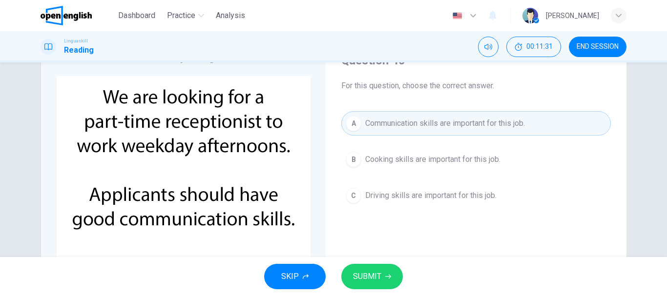
click at [385, 272] on button "SUBMIT" at bounding box center [372, 276] width 62 height 25
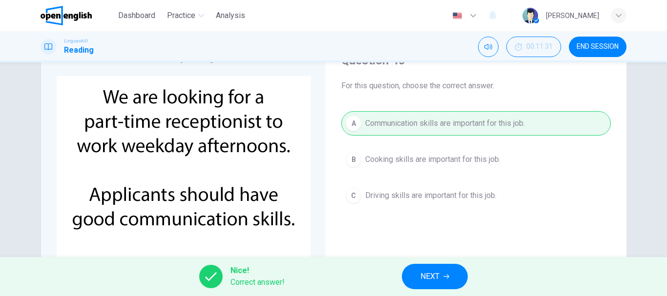
click at [420, 273] on button "NEXT" at bounding box center [435, 276] width 66 height 25
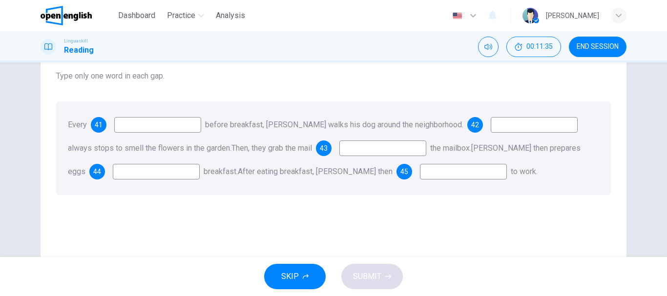
scroll to position [98, 0]
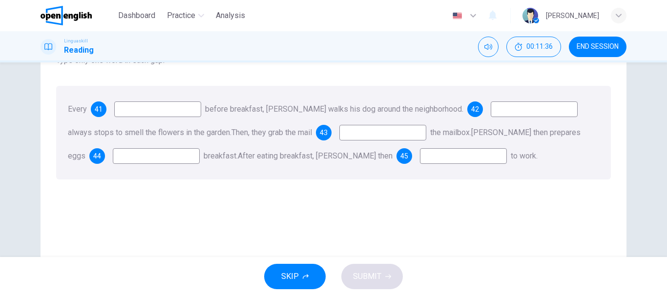
click at [195, 114] on input at bounding box center [157, 110] width 87 height 16
click at [181, 110] on input at bounding box center [157, 110] width 87 height 16
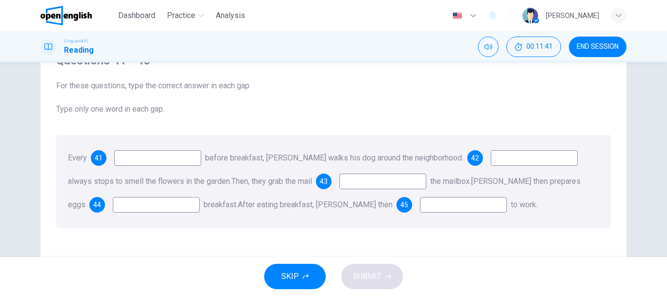
click at [93, 158] on div "41" at bounding box center [99, 158] width 16 height 16
click at [132, 159] on input at bounding box center [157, 158] width 87 height 16
click at [176, 183] on span "always stops to smell the flowers in the garden." at bounding box center [150, 181] width 164 height 9
click at [164, 157] on input at bounding box center [157, 158] width 87 height 16
click at [225, 180] on span "always stops to smell the flowers in the garden." at bounding box center [150, 181] width 164 height 9
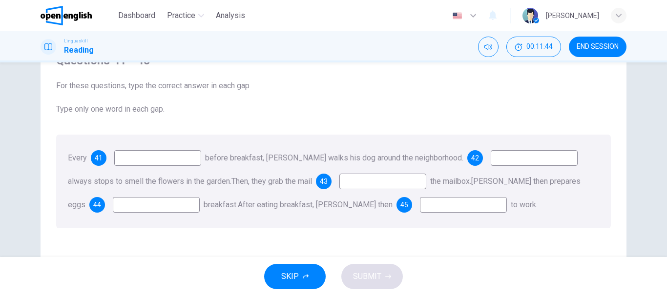
click at [192, 155] on input at bounding box center [157, 158] width 87 height 16
click at [352, 159] on span "before breakfast, [PERSON_NAME] walks his dog around the neighborhood." at bounding box center [334, 157] width 258 height 9
click at [511, 155] on input at bounding box center [534, 158] width 87 height 16
click at [156, 169] on div "Every 41 before breakfast, [PERSON_NAME] walks his dog around the neighborhood.…" at bounding box center [333, 182] width 555 height 94
click at [129, 165] on input at bounding box center [157, 158] width 87 height 16
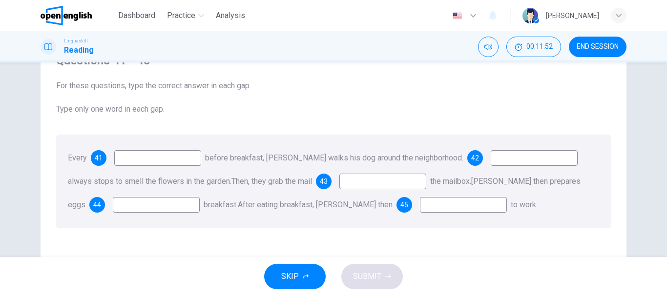
click at [99, 162] on span "41" at bounding box center [99, 158] width 8 height 7
click at [153, 161] on input at bounding box center [157, 158] width 87 height 16
type input "***"
click at [504, 157] on input at bounding box center [534, 158] width 87 height 16
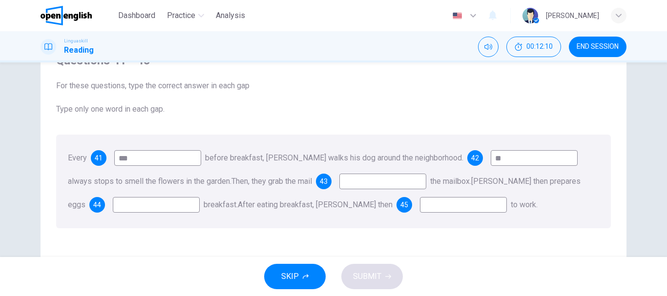
type input "**"
click at [367, 180] on input at bounding box center [382, 182] width 87 height 16
type input "****"
click at [132, 202] on input at bounding box center [156, 205] width 87 height 16
type input "***"
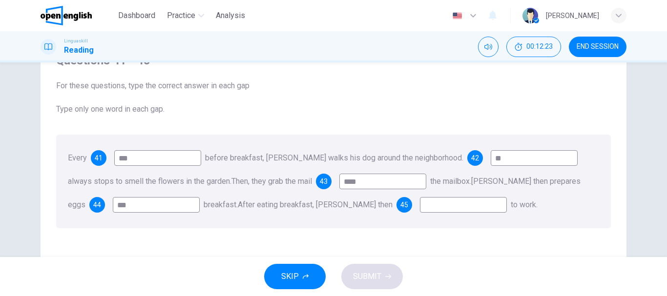
click at [421, 204] on input at bounding box center [463, 205] width 87 height 16
type input "****"
click at [375, 273] on span "SUBMIT" at bounding box center [367, 277] width 28 height 14
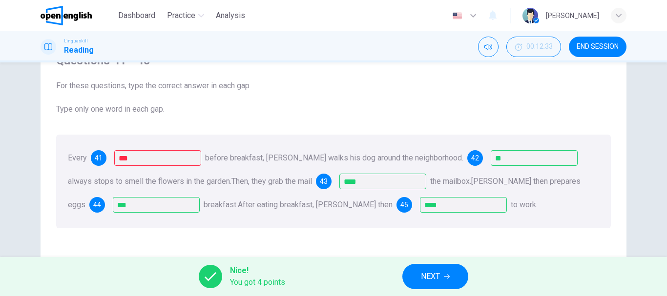
click at [607, 44] on span "END SESSION" at bounding box center [598, 47] width 42 height 8
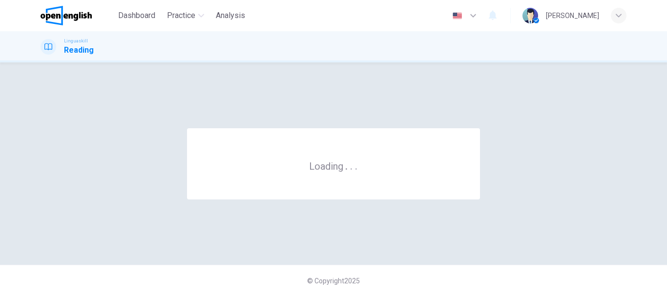
scroll to position [0, 0]
